Goal: Find contact information: Find contact information

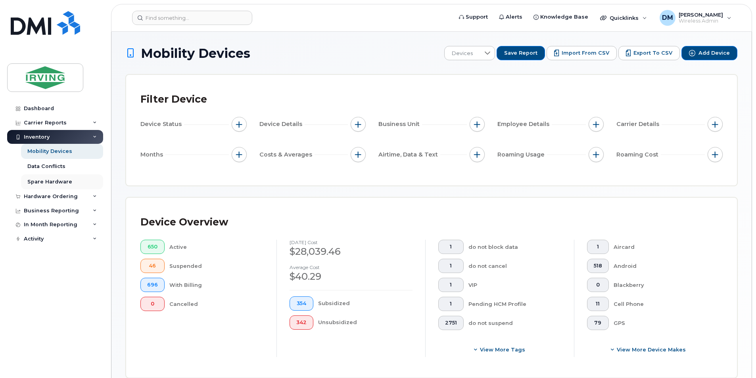
scroll to position [180, 0]
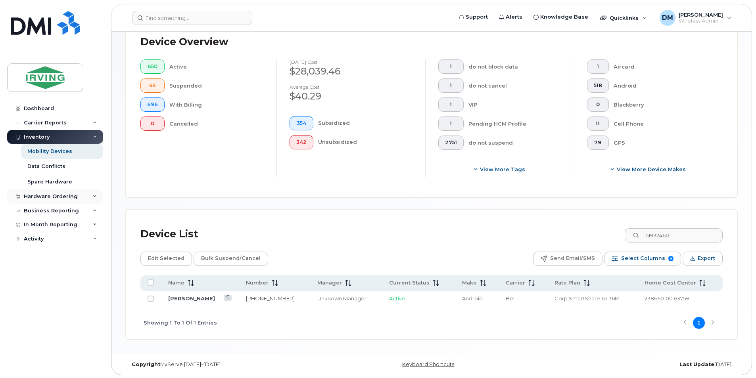
click at [69, 195] on div "Hardware Ordering" at bounding box center [51, 197] width 54 height 6
click at [669, 240] on input "51932460" at bounding box center [673, 235] width 99 height 14
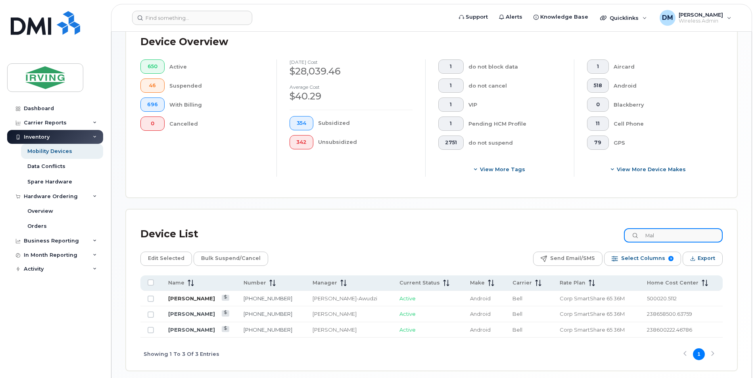
type input "Mal"
click at [197, 298] on link "[PERSON_NAME]" at bounding box center [191, 298] width 47 height 6
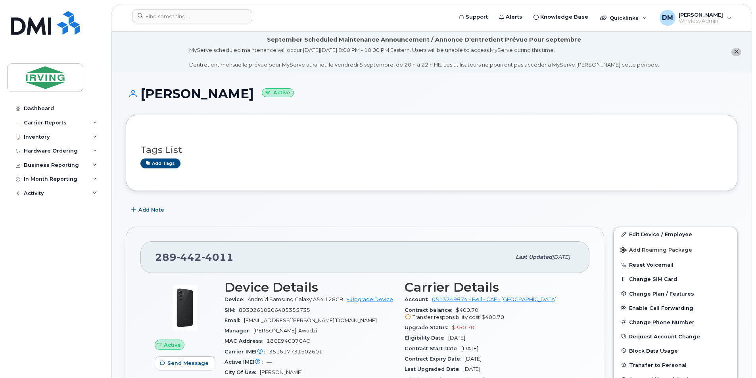
click at [564, 212] on div "Add Note" at bounding box center [431, 210] width 611 height 14
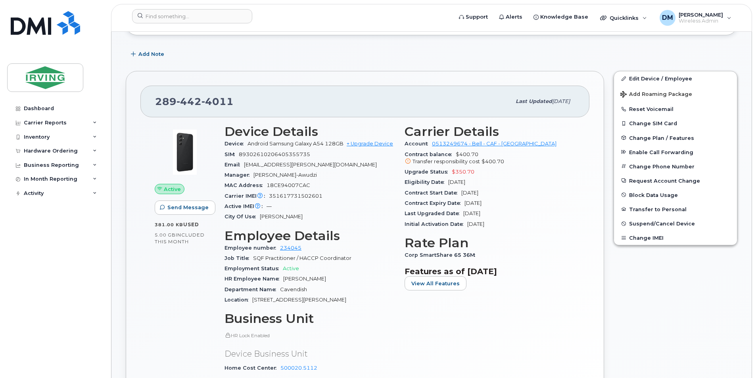
scroll to position [159, 0]
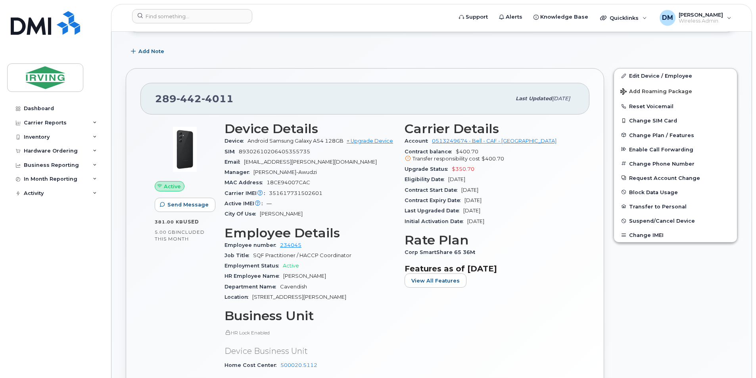
click at [257, 158] on div "Email pulikkal.malavika@cavendishfarms.com" at bounding box center [309, 162] width 171 height 10
copy span "pulikkal"
